Goal: Task Accomplishment & Management: Use online tool/utility

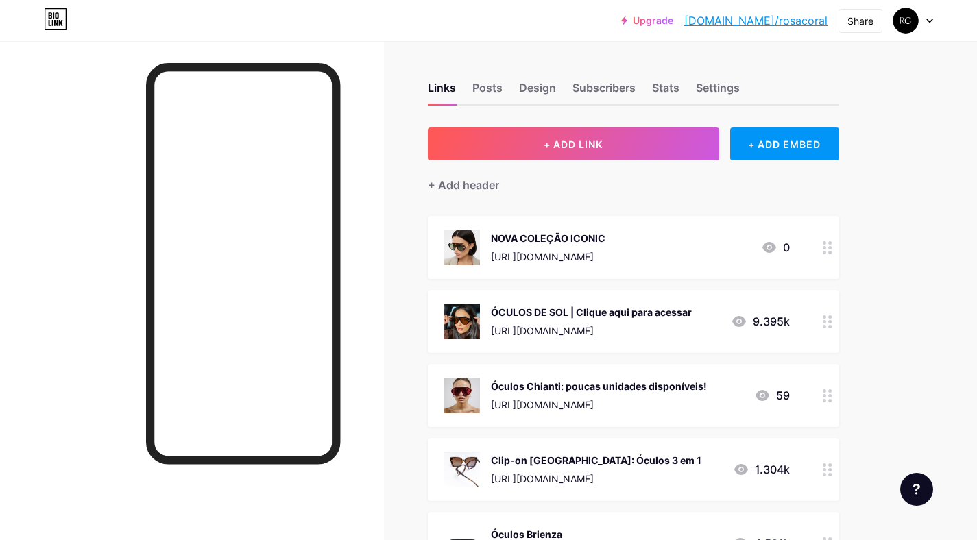
click at [582, 233] on div "NOVA COLEÇÃO ICONIC" at bounding box center [548, 238] width 115 height 14
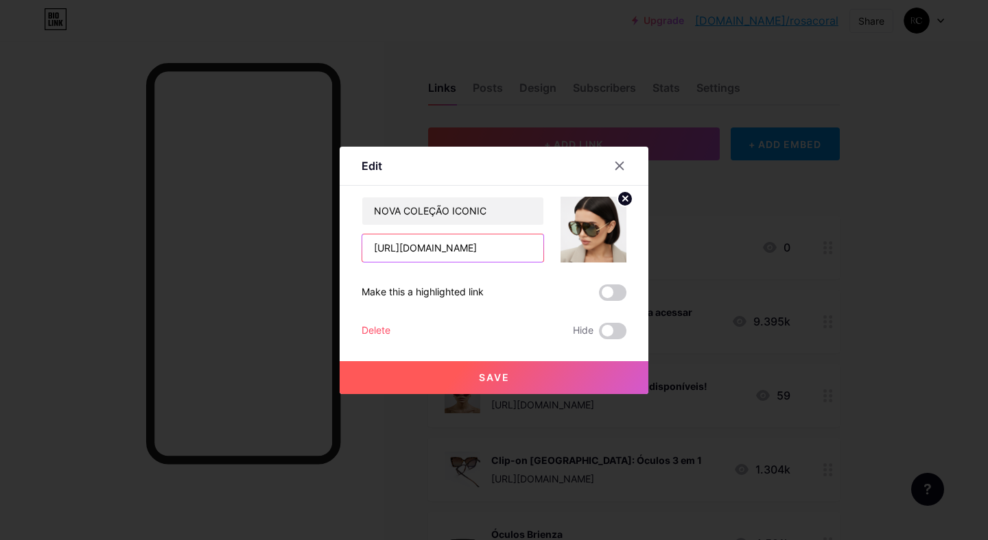
click at [505, 246] on input "[URL][DOMAIN_NAME]" at bounding box center [452, 248] width 181 height 27
click at [500, 251] on input "[URL][DOMAIN_NAME]" at bounding box center [452, 248] width 181 height 27
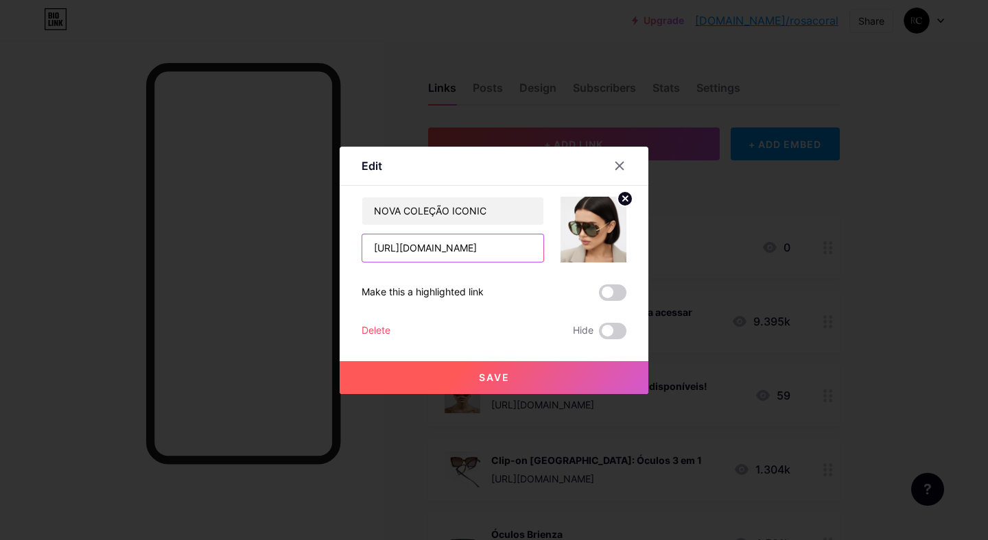
click at [500, 251] on input "[URL][DOMAIN_NAME]" at bounding box center [452, 248] width 181 height 27
click at [951, 258] on div at bounding box center [494, 270] width 988 height 540
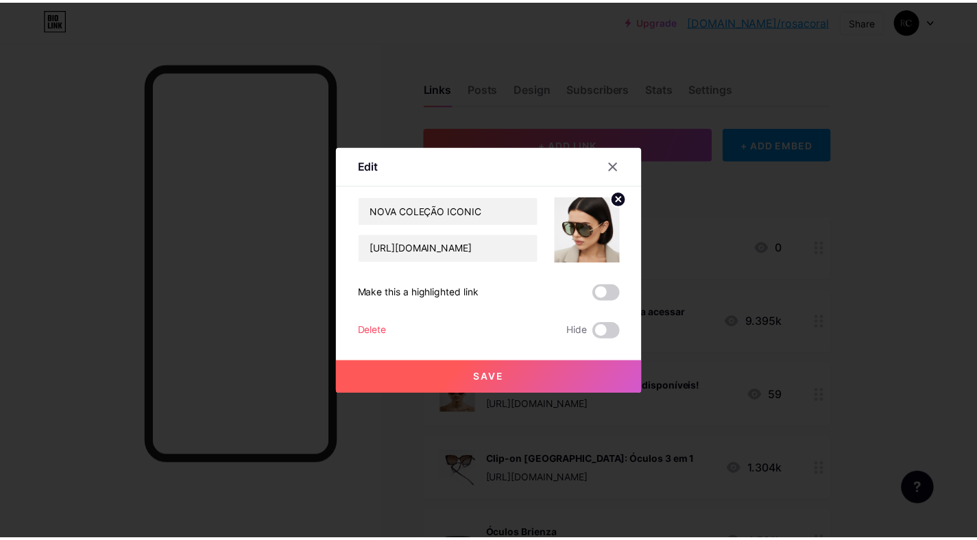
scroll to position [0, 0]
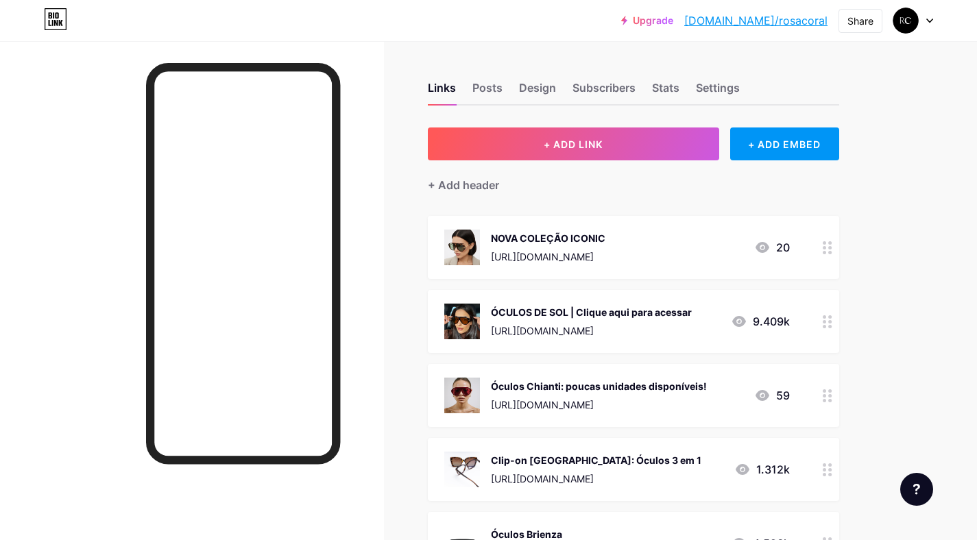
click at [595, 251] on div "[URL][DOMAIN_NAME]" at bounding box center [548, 257] width 115 height 14
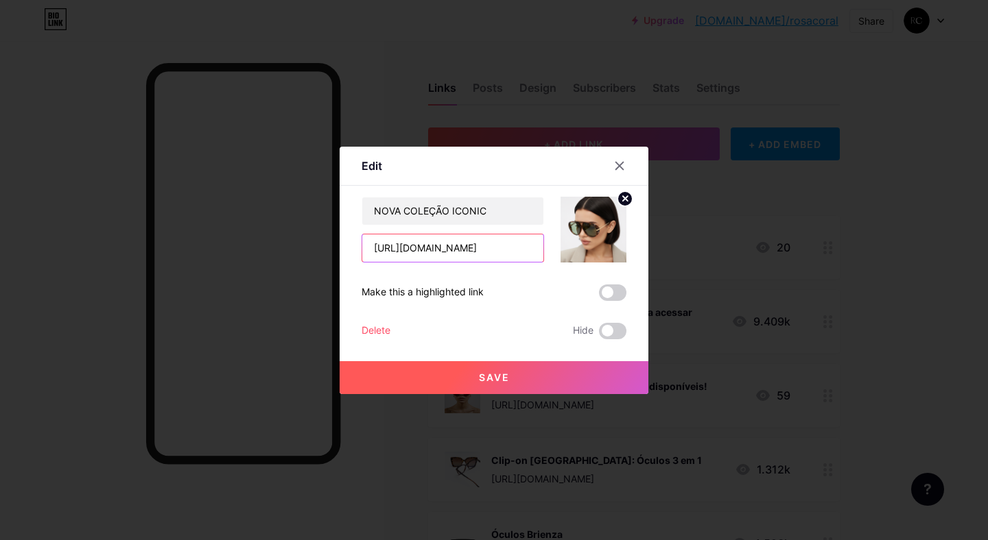
click at [492, 239] on input "[URL][DOMAIN_NAME]" at bounding box center [452, 248] width 181 height 27
click at [621, 163] on icon at bounding box center [620, 166] width 8 height 8
